Goal: Information Seeking & Learning: Learn about a topic

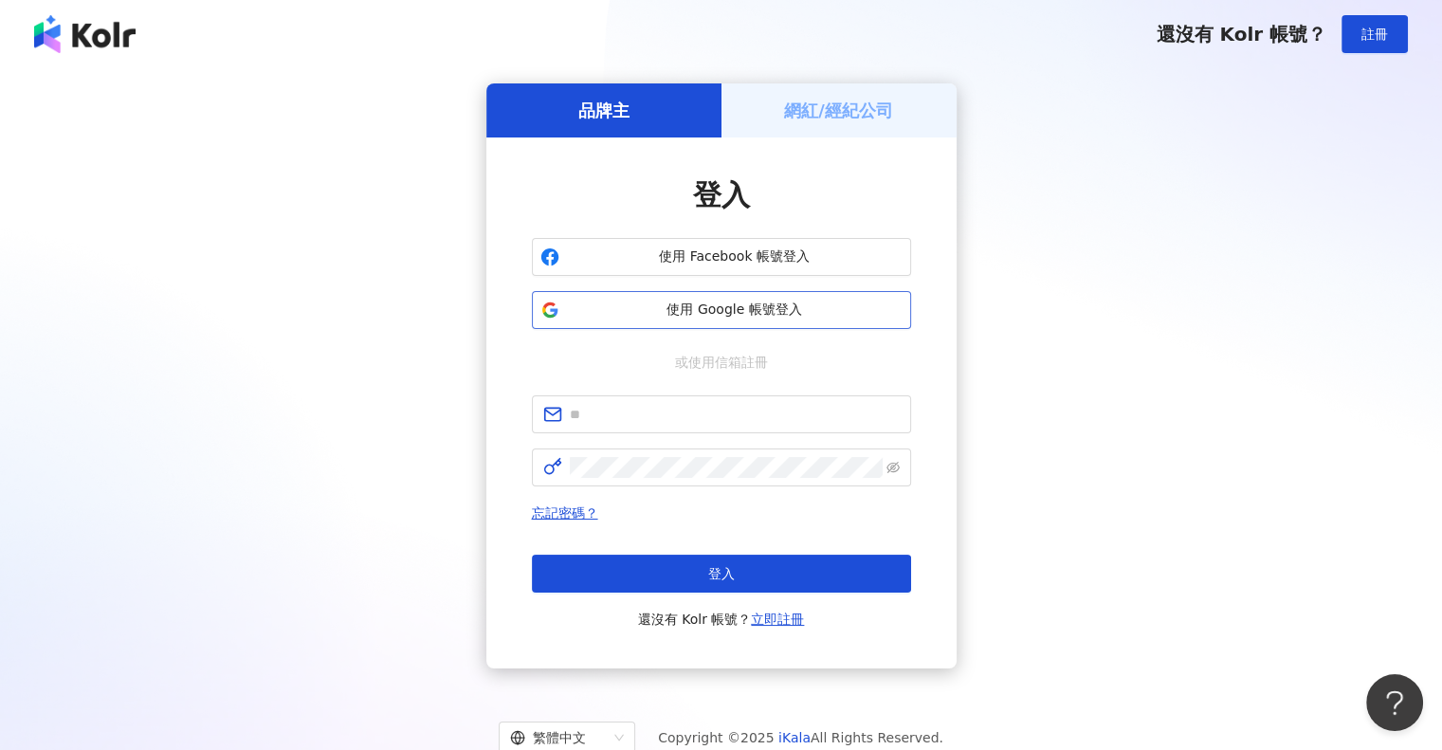
click at [729, 315] on span "使用 Google 帳號登入" at bounding box center [735, 310] width 336 height 19
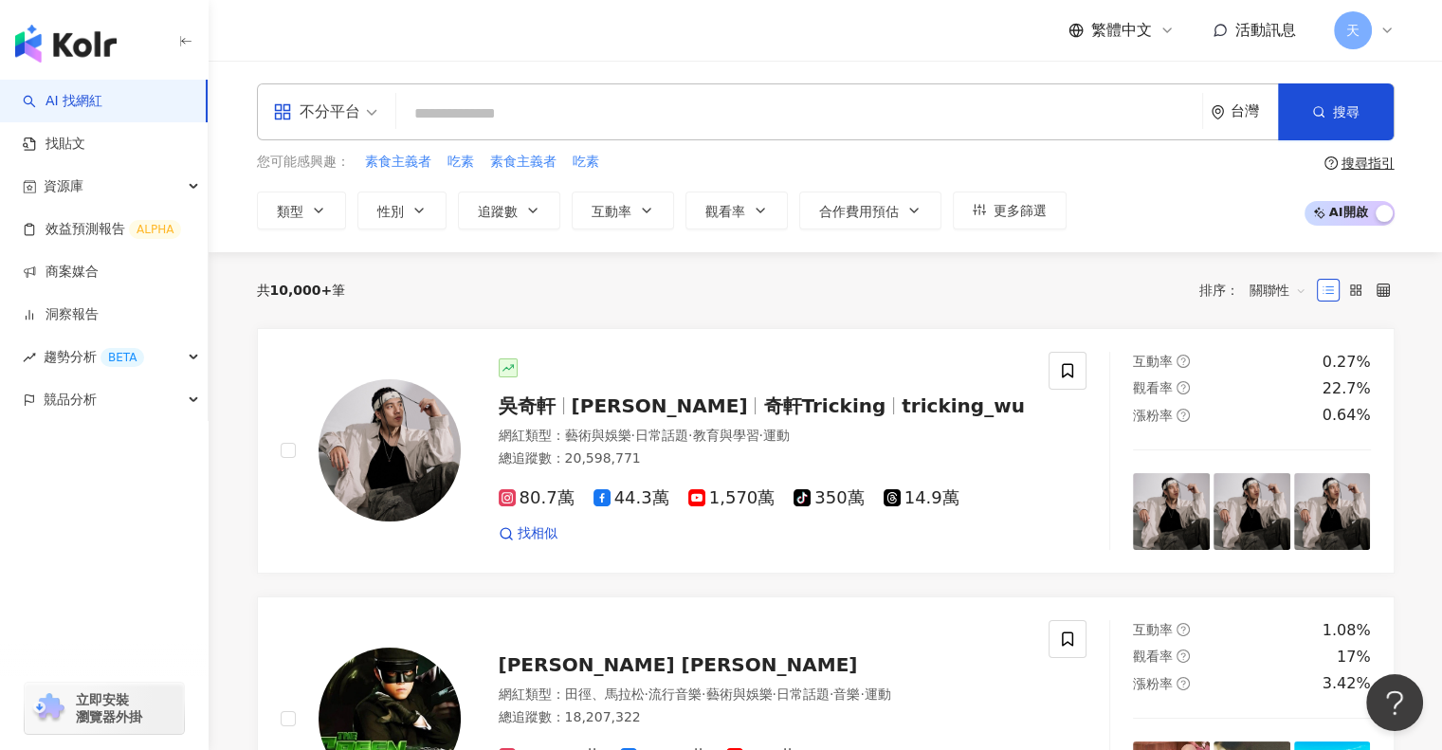
click at [462, 111] on input "search" at bounding box center [799, 114] width 791 height 36
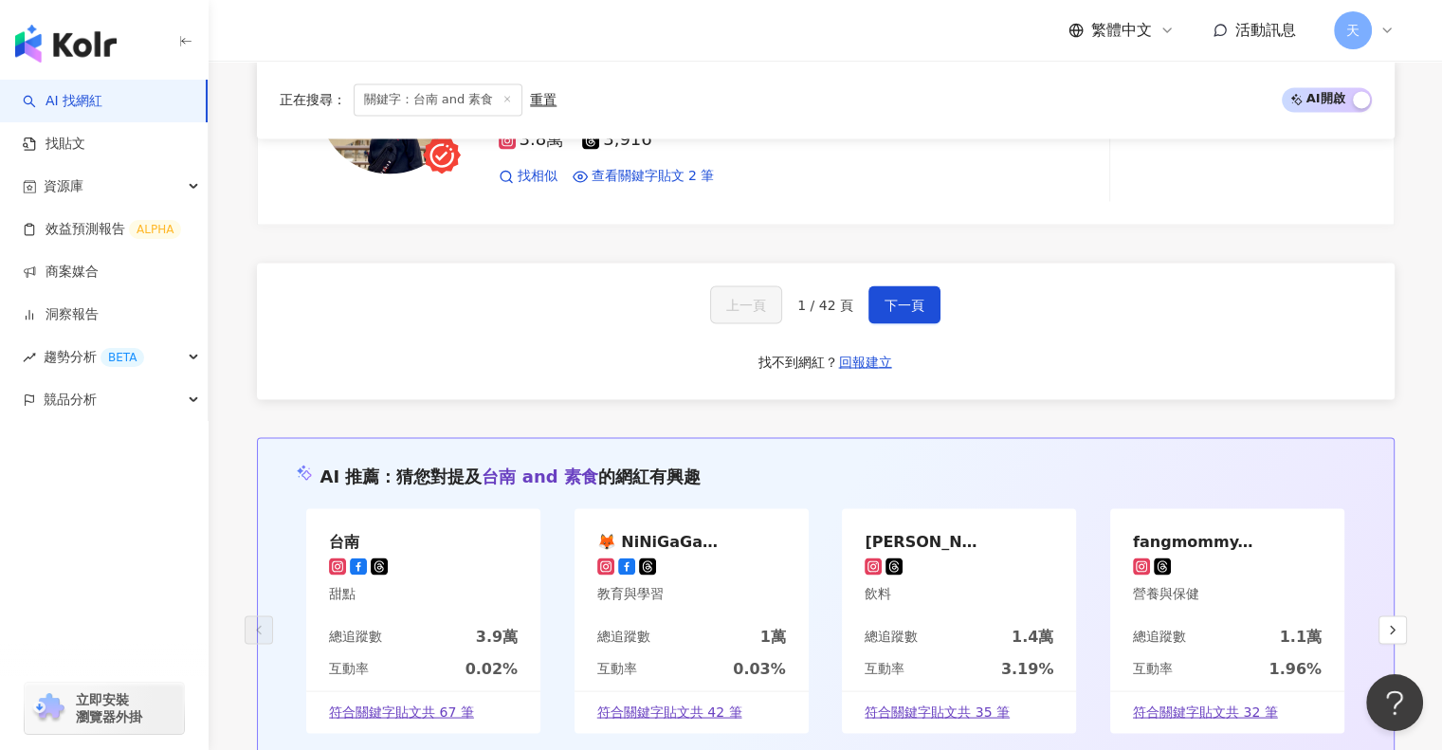
scroll to position [3414, 0]
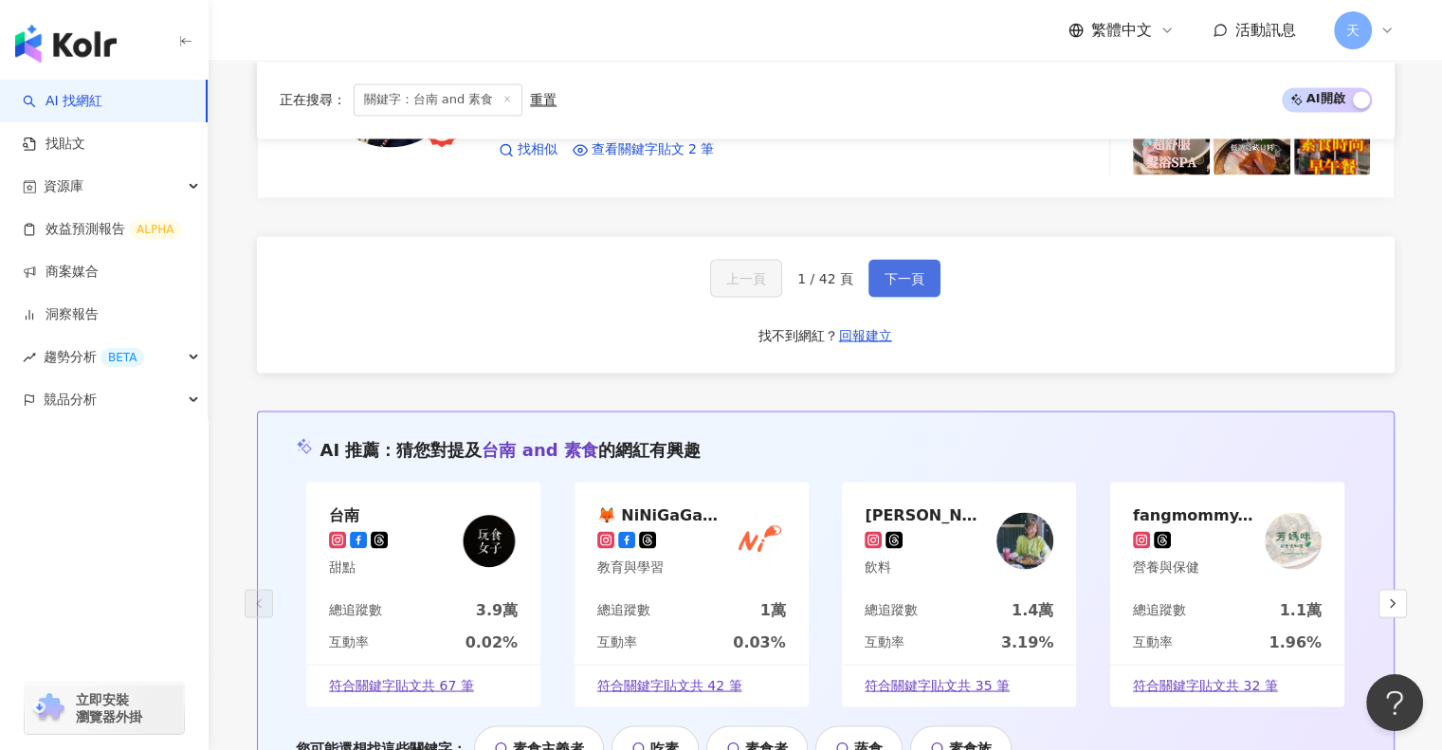
type input "*********"
click at [892, 270] on span "下一頁" at bounding box center [905, 277] width 40 height 15
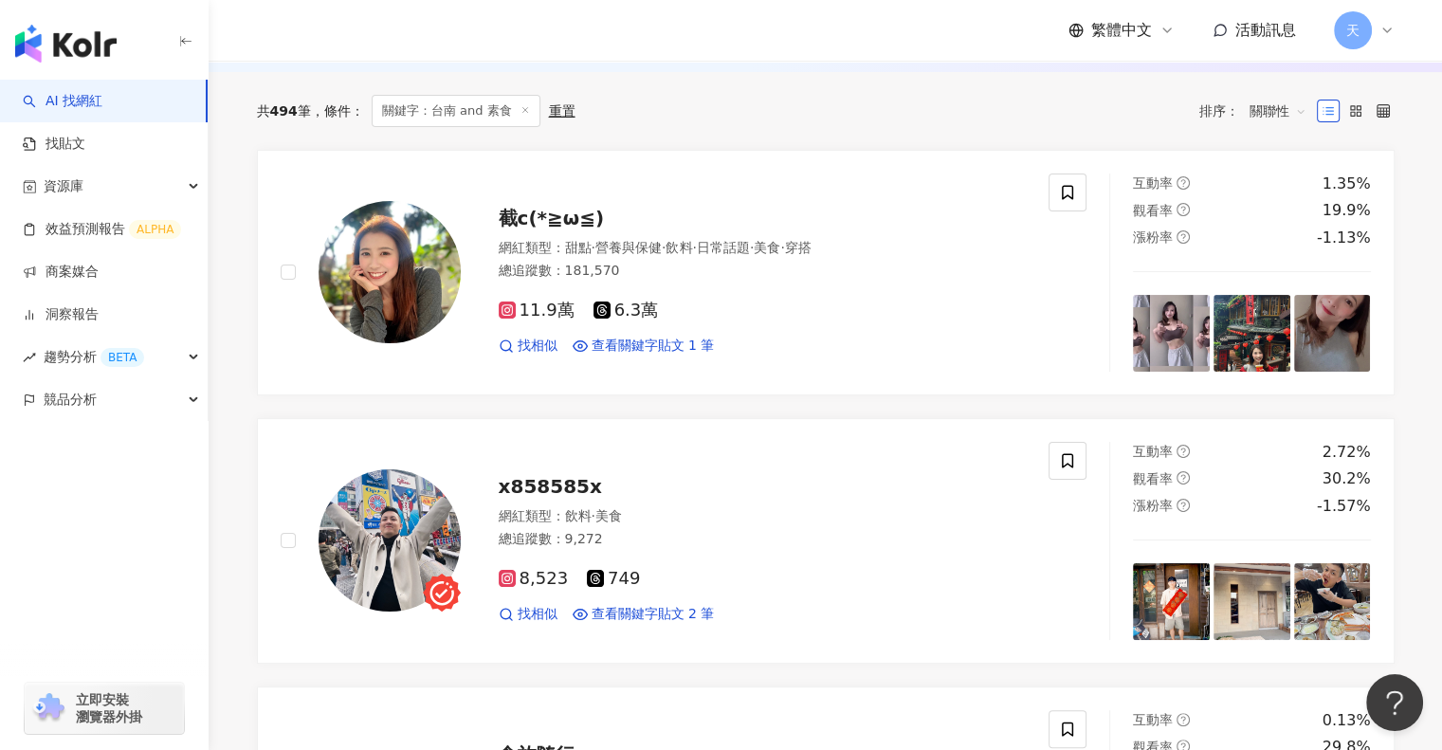
scroll to position [0, 0]
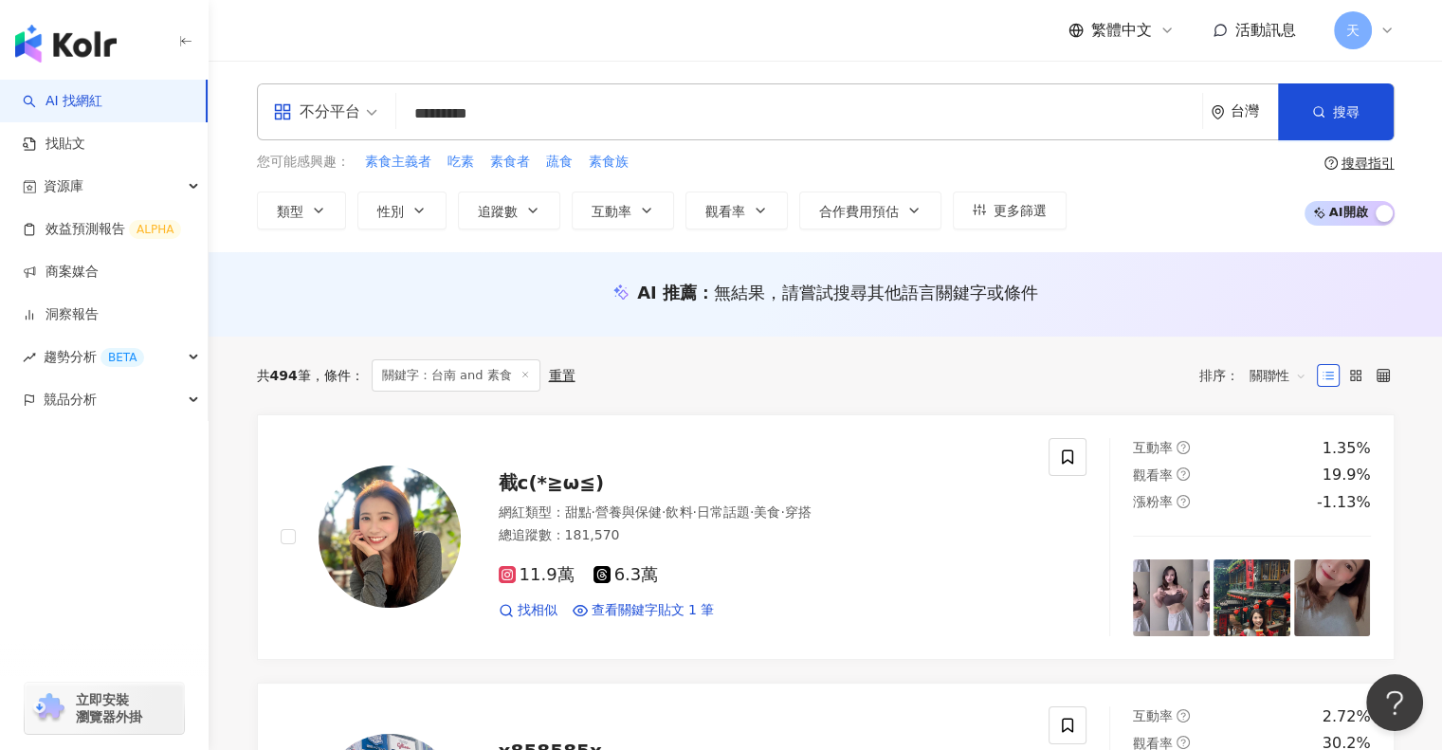
click at [1287, 375] on span "關聯性" at bounding box center [1278, 375] width 57 height 30
click at [1265, 474] on div "漲粉率" at bounding box center [1277, 478] width 47 height 21
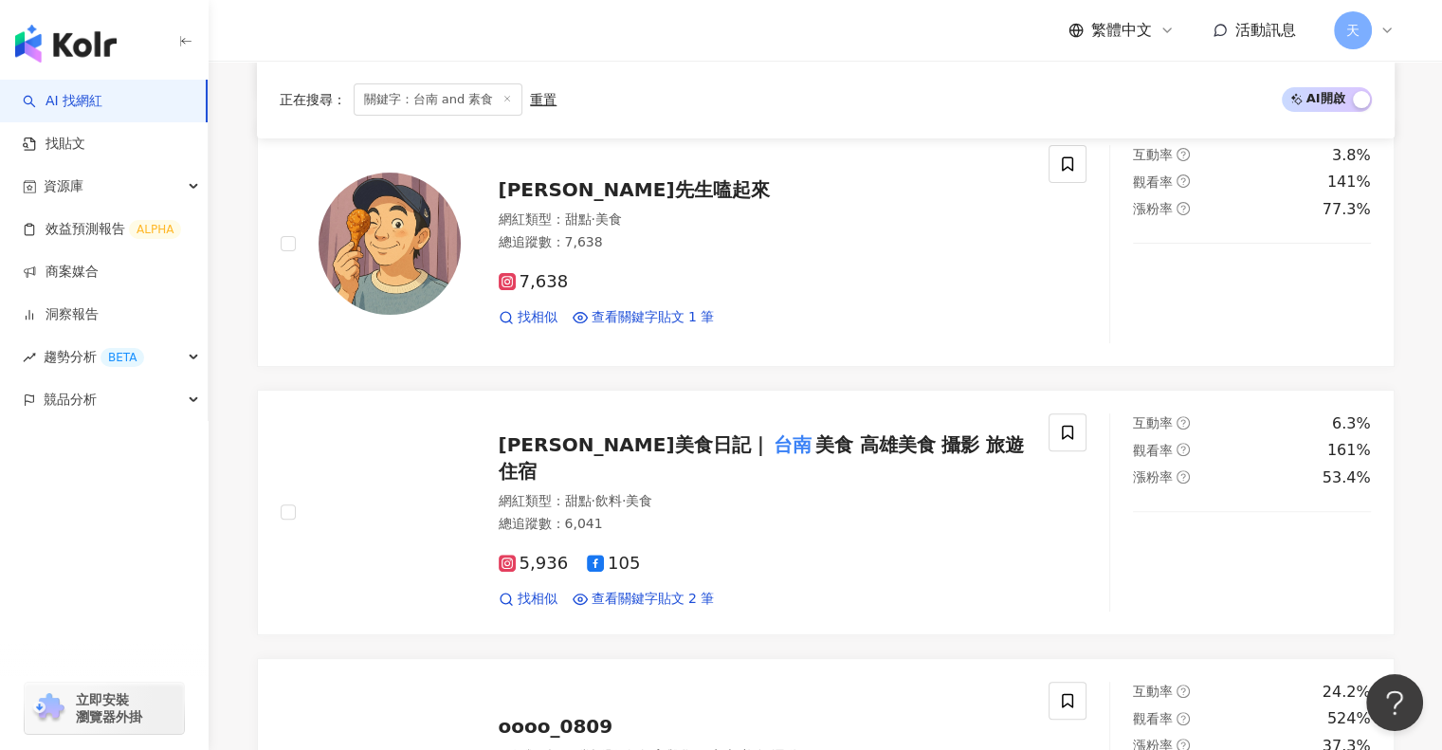
scroll to position [569, 0]
